Goal: Task Accomplishment & Management: Use online tool/utility

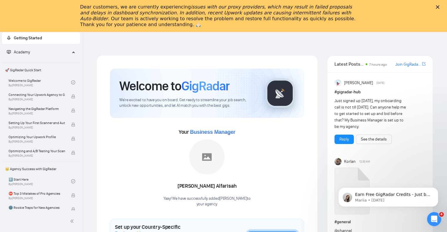
click at [439, 6] on icon "Close" at bounding box center [438, 7] width 4 height 4
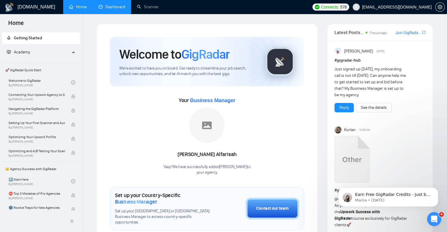
click at [118, 7] on link "Dashboard" at bounding box center [111, 6] width 27 height 5
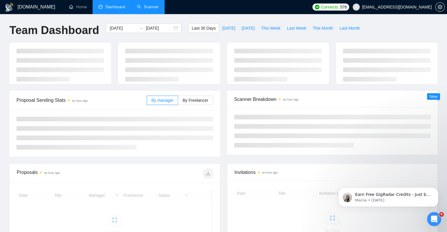
click at [150, 7] on link "Scanner" at bounding box center [148, 6] width 22 height 5
